Goal: Information Seeking & Learning: Learn about a topic

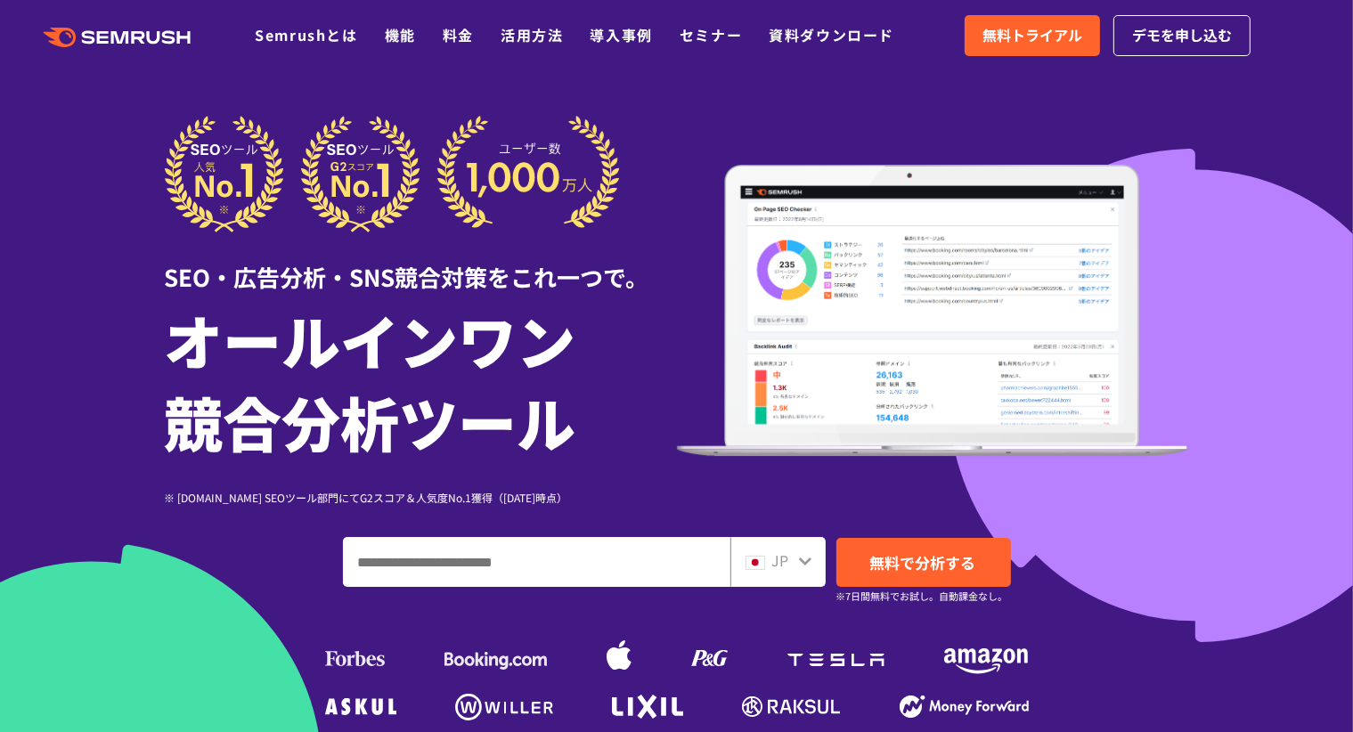
click at [796, 562] on div "JP" at bounding box center [773, 561] width 57 height 23
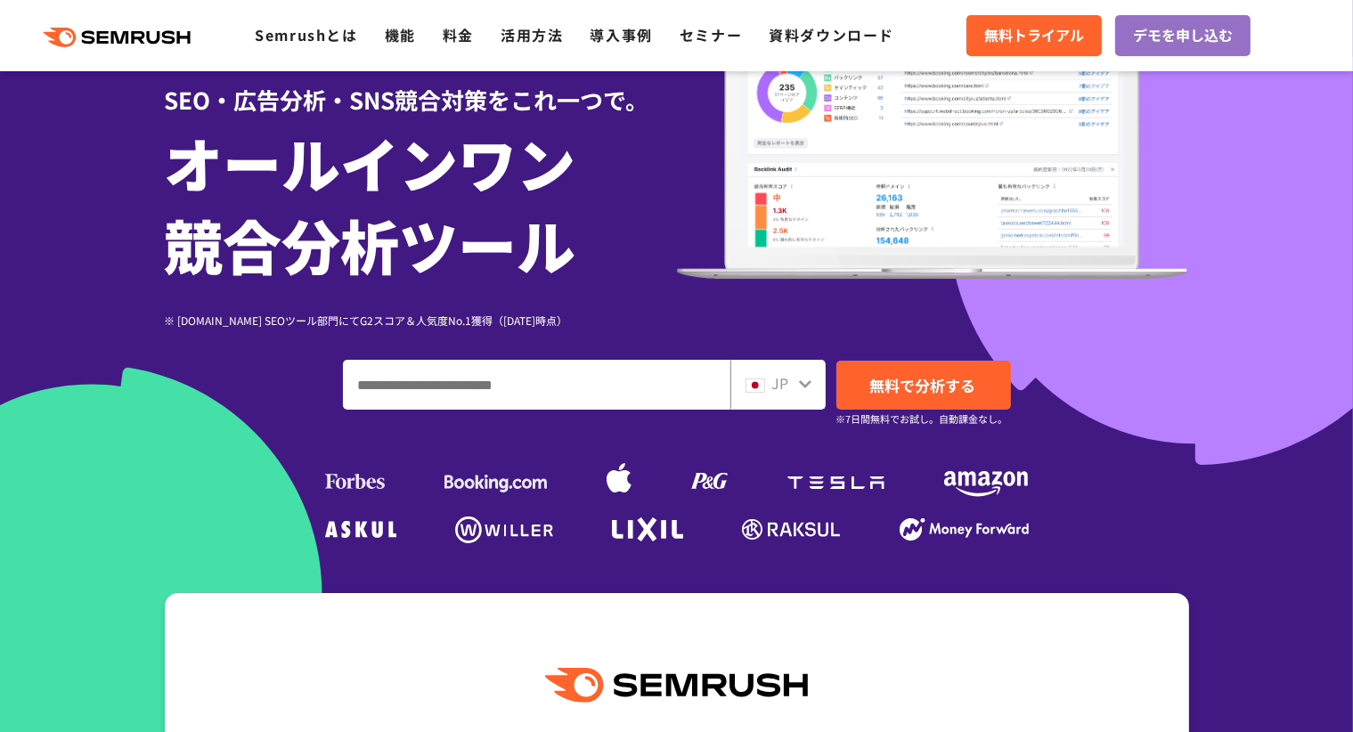
scroll to position [178, 0]
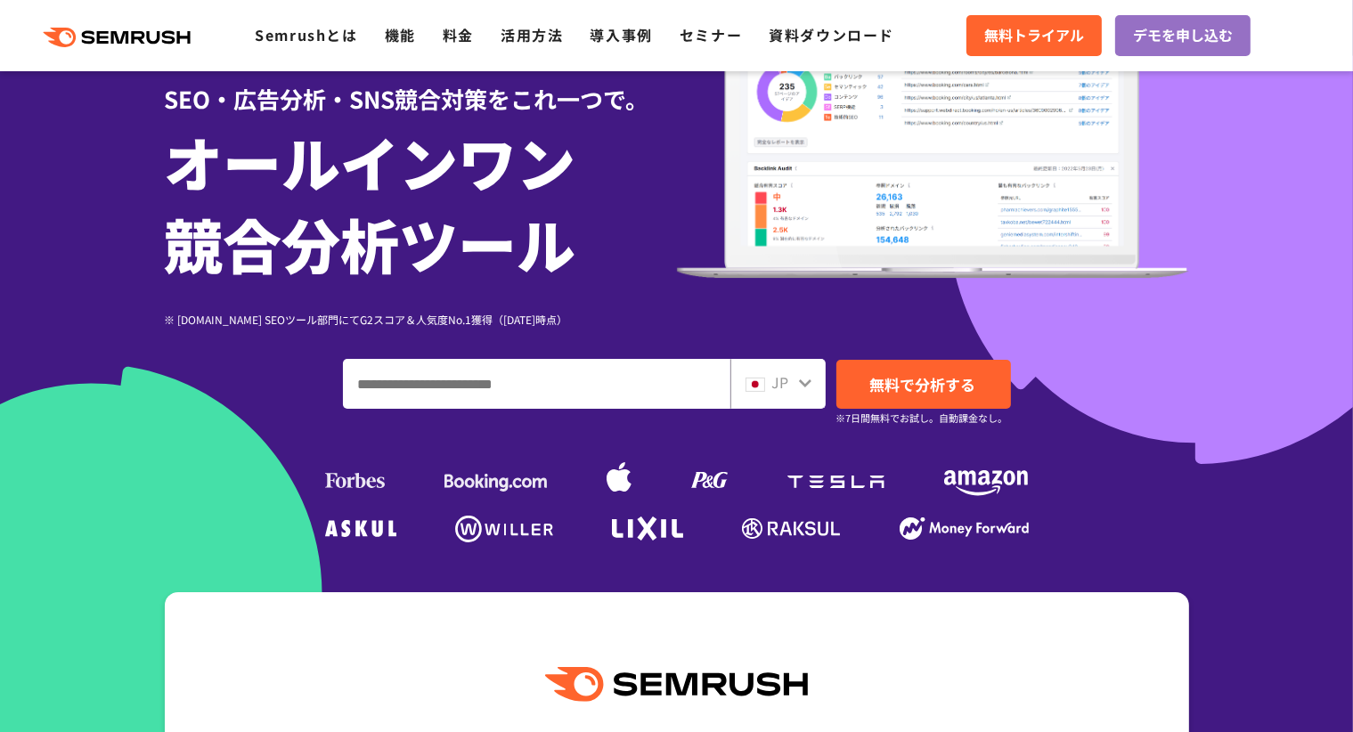
click at [802, 379] on icon at bounding box center [805, 383] width 14 height 14
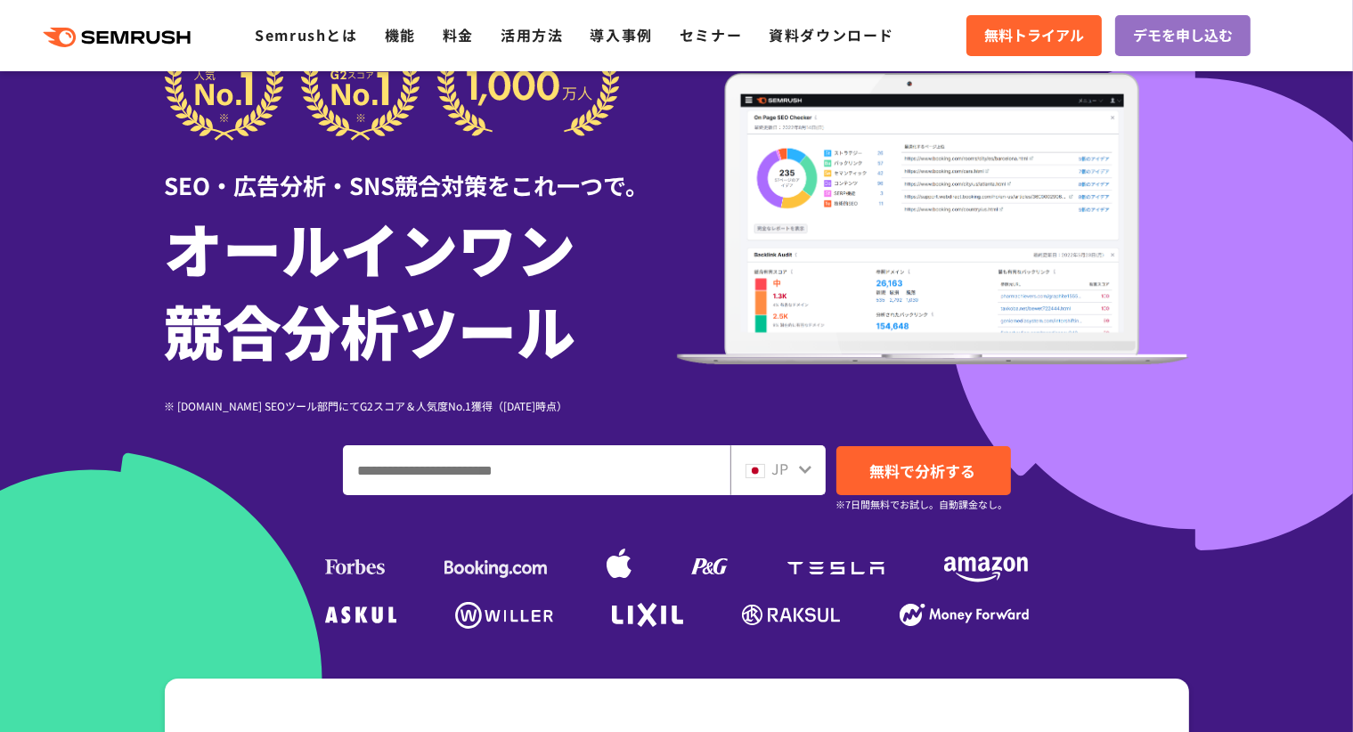
scroll to position [64, 0]
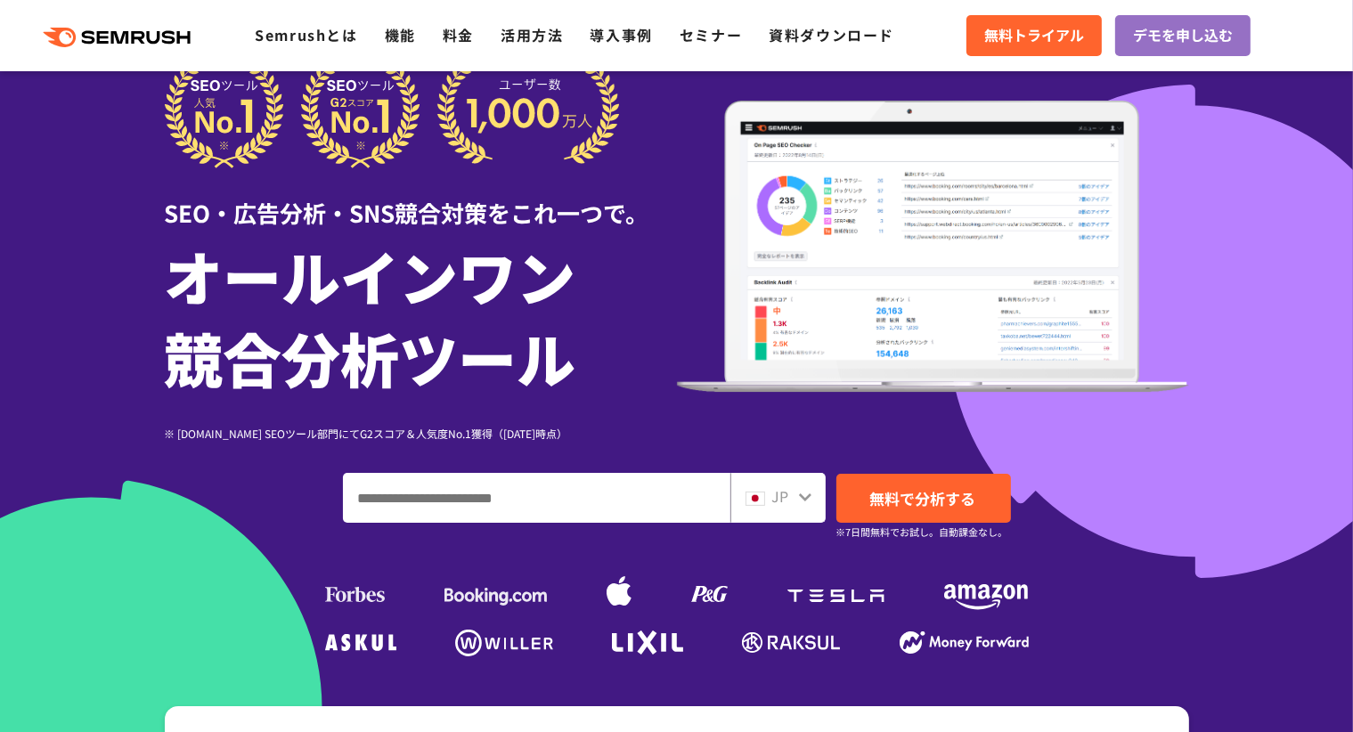
click at [812, 498] on div "JP" at bounding box center [777, 498] width 95 height 50
click at [802, 494] on icon at bounding box center [805, 497] width 14 height 14
click at [793, 499] on div "JP" at bounding box center [773, 496] width 57 height 23
click at [577, 501] on input "ドメイン、キーワードまたはURLを入力してください" at bounding box center [537, 498] width 386 height 48
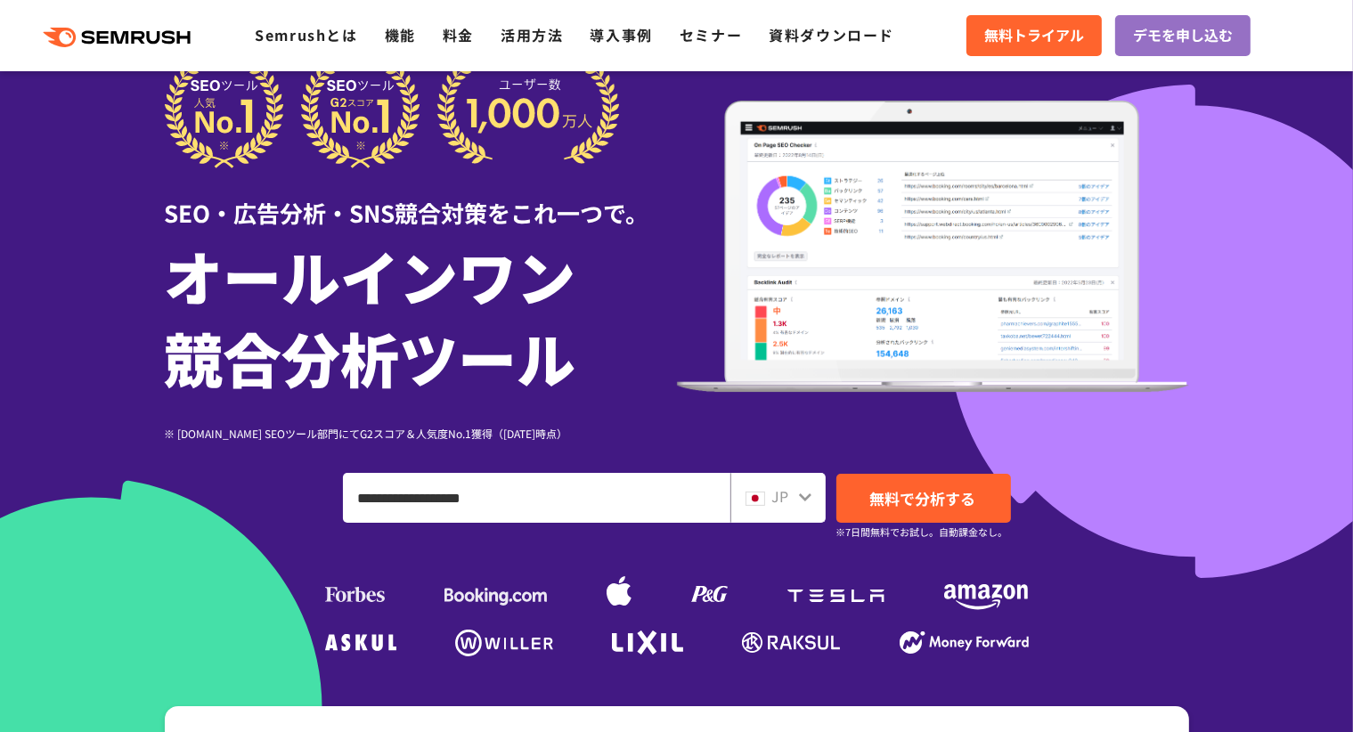
type input "**********"
click at [870, 501] on span "無料で分析する" at bounding box center [923, 498] width 106 height 22
